Goal: Obtain resource: Obtain resource

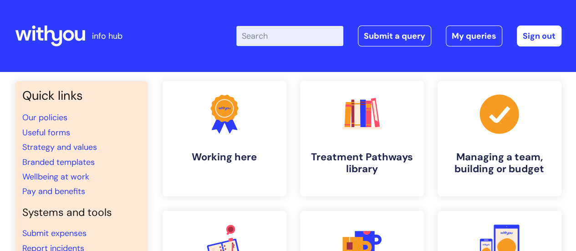
click at [158, 165] on div ".cls-1{fill:#f89b22;}.cls-1,.cls-2,.cls-3{stroke-width:0px;}.cls-2{fill:#2d3cff…" at bounding box center [224, 138] width 137 height 115
click at [76, 161] on link "Branded templates" at bounding box center [58, 162] width 72 height 11
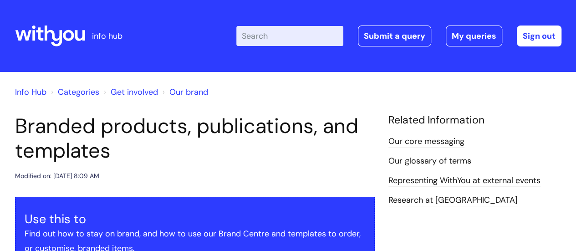
click at [106, 151] on h1 "Branded products, publications, and templates" at bounding box center [195, 138] width 360 height 49
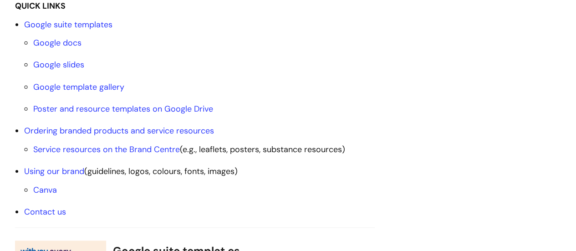
scroll to position [301, 0]
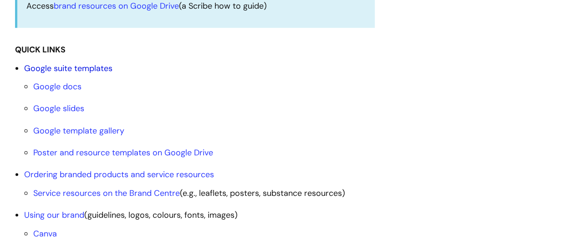
click at [83, 68] on link "Google suite templates" at bounding box center [68, 68] width 88 height 11
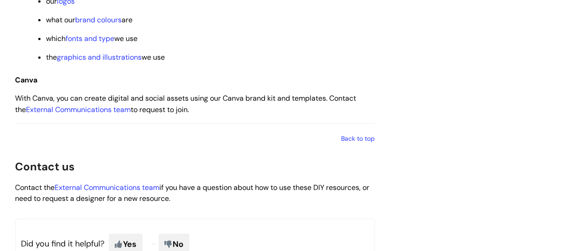
scroll to position [113, 0]
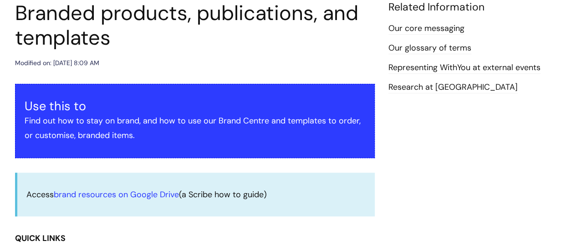
click at [149, 177] on div "Access brand resources on Google Drive (a Scribe how to guide)" at bounding box center [195, 195] width 360 height 44
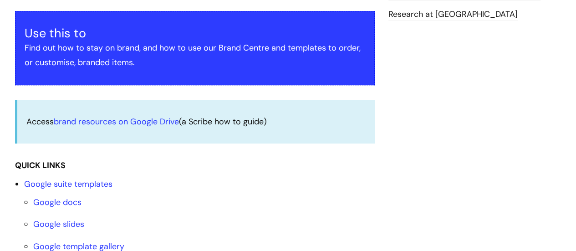
scroll to position [208, 0]
